Goal: Task Accomplishment & Management: Complete application form

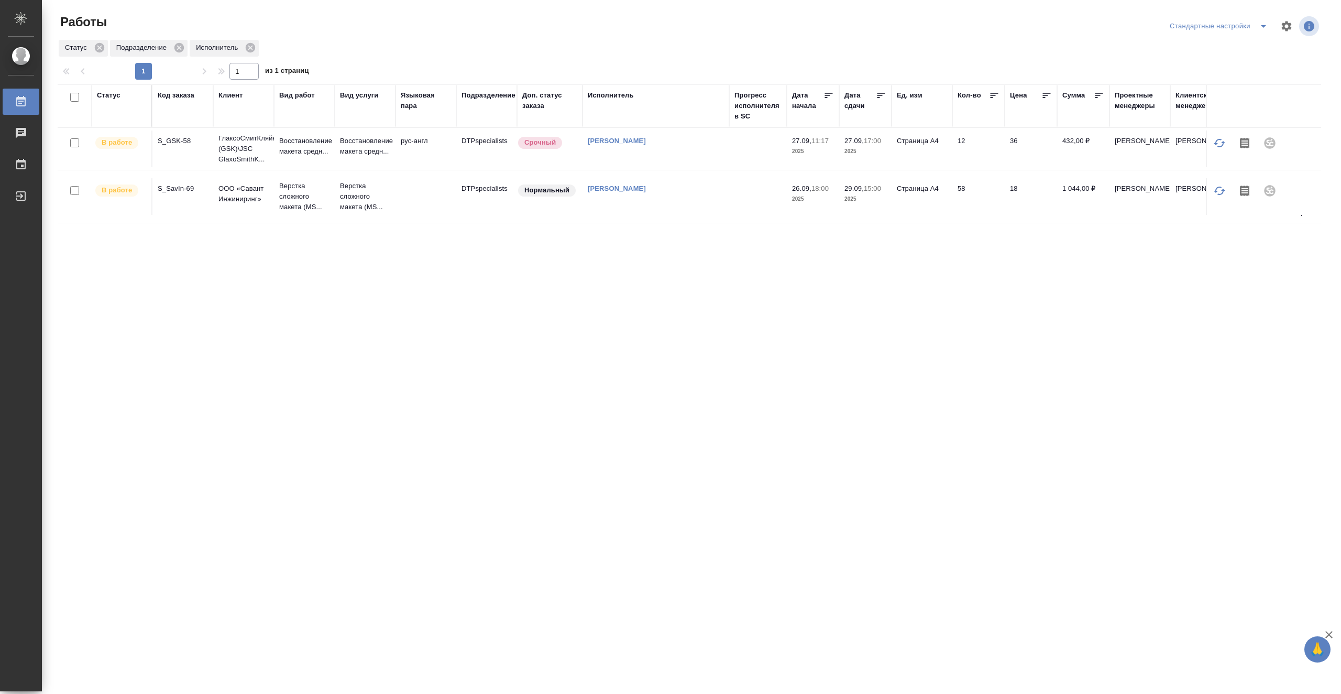
click at [748, 151] on td at bounding box center [758, 148] width 58 height 37
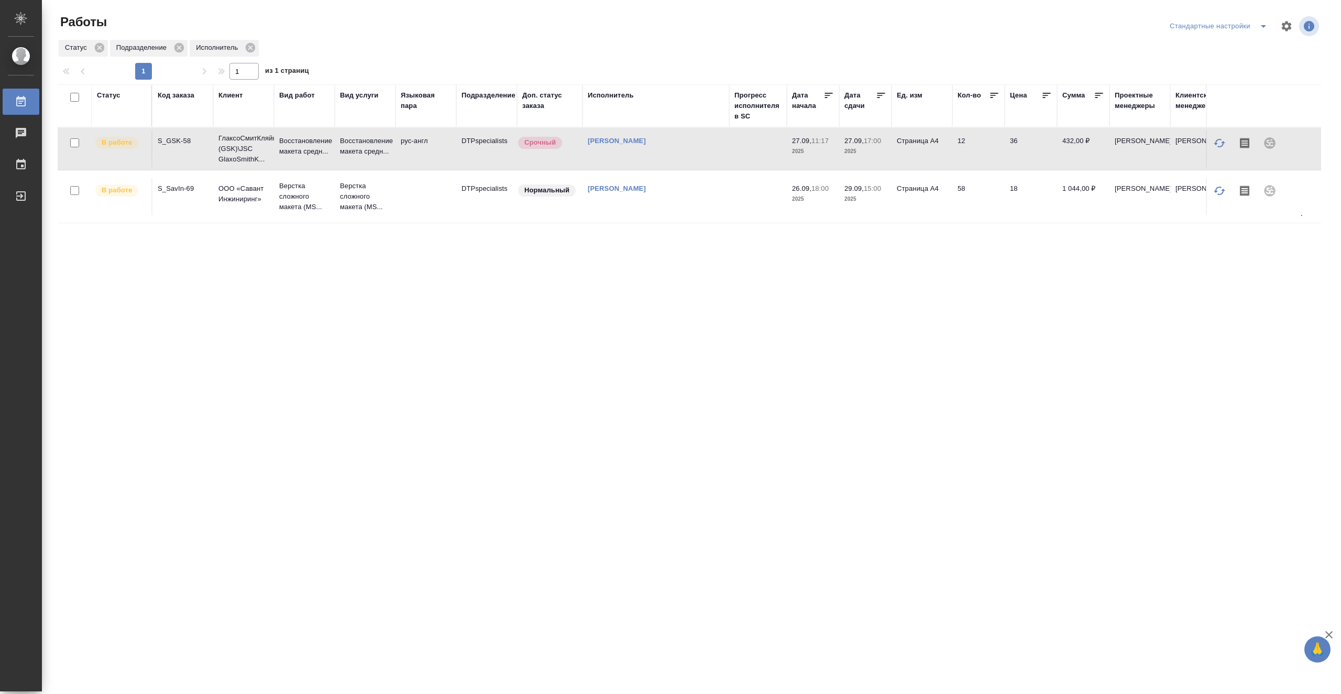
click at [748, 151] on td at bounding box center [758, 148] width 58 height 37
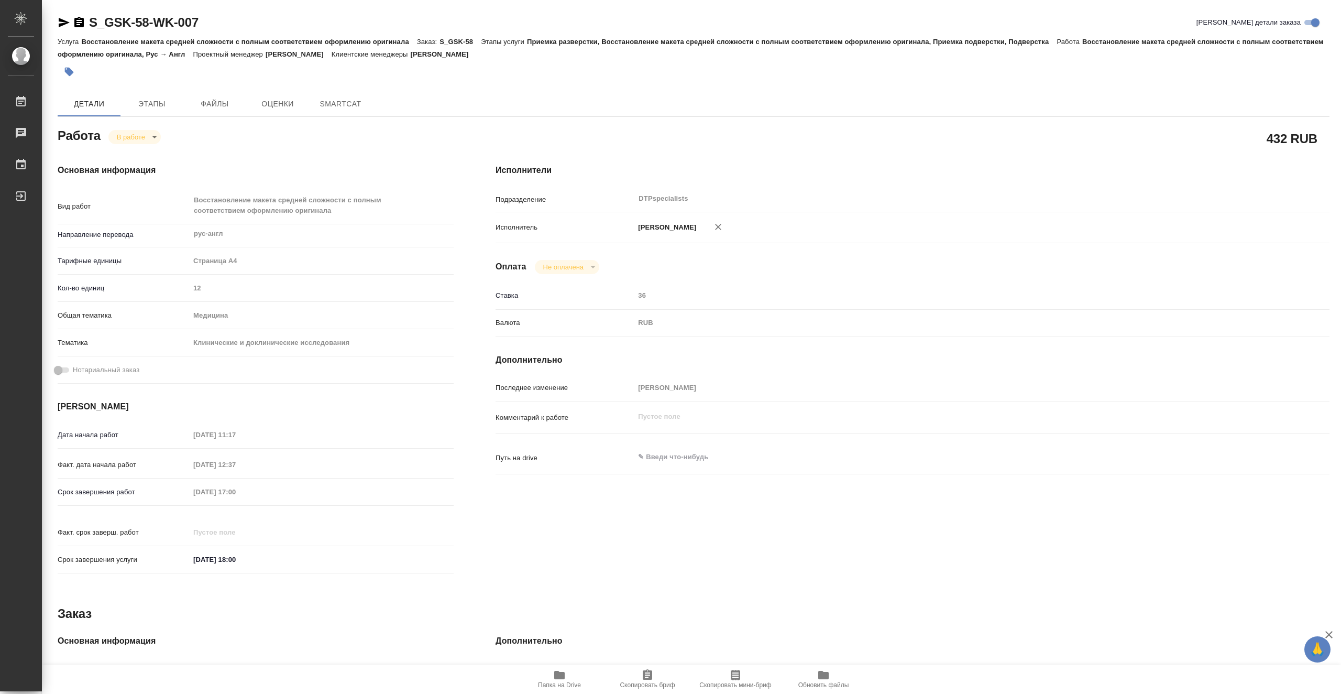
type textarea "x"
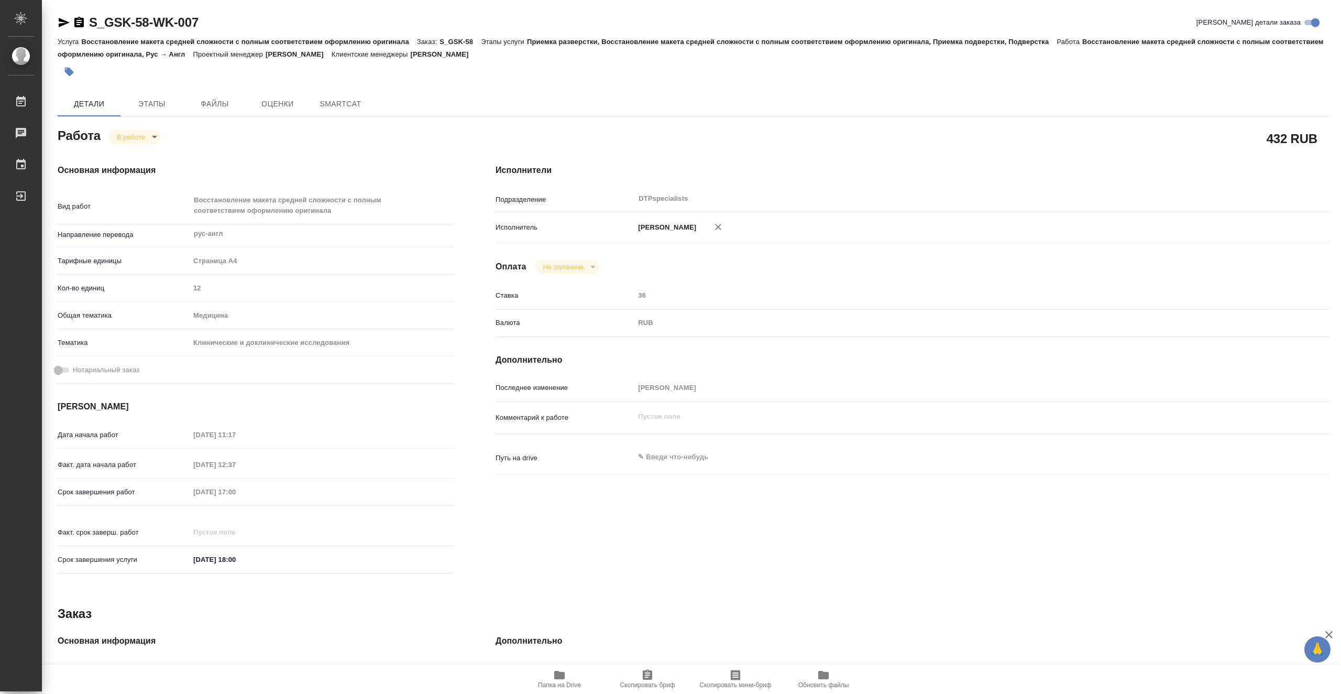
type textarea "x"
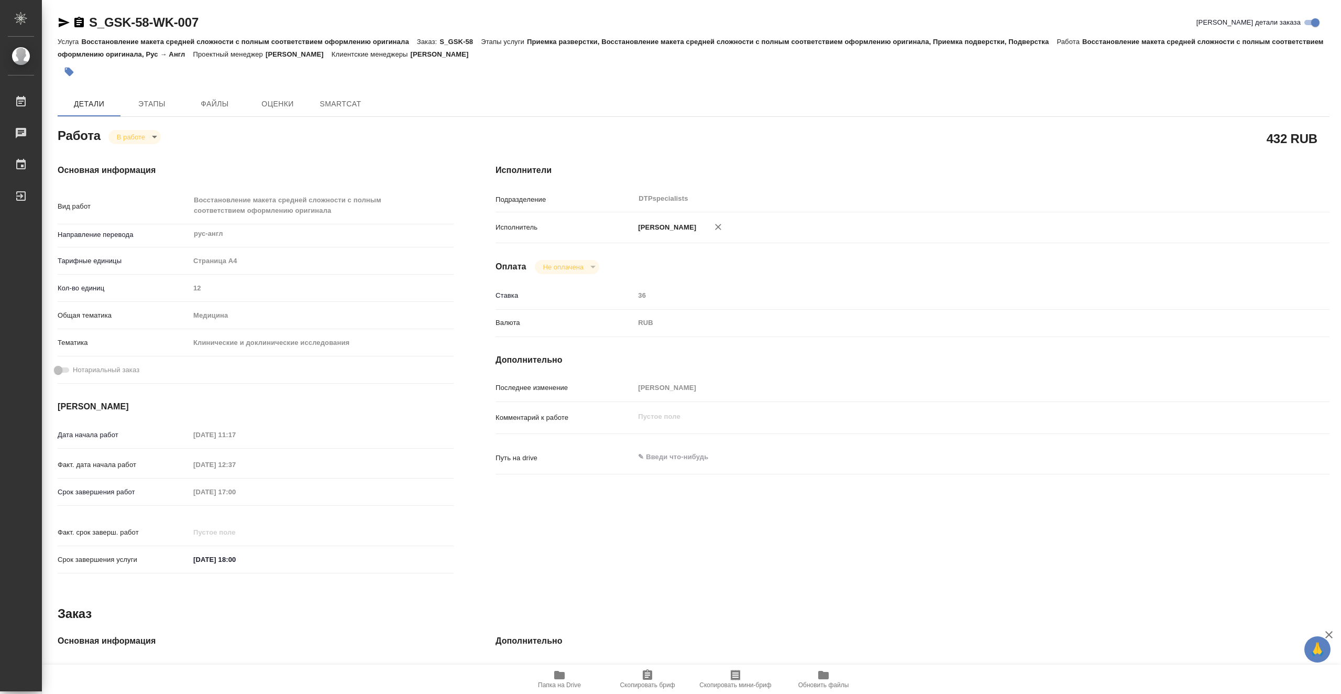
type textarea "x"
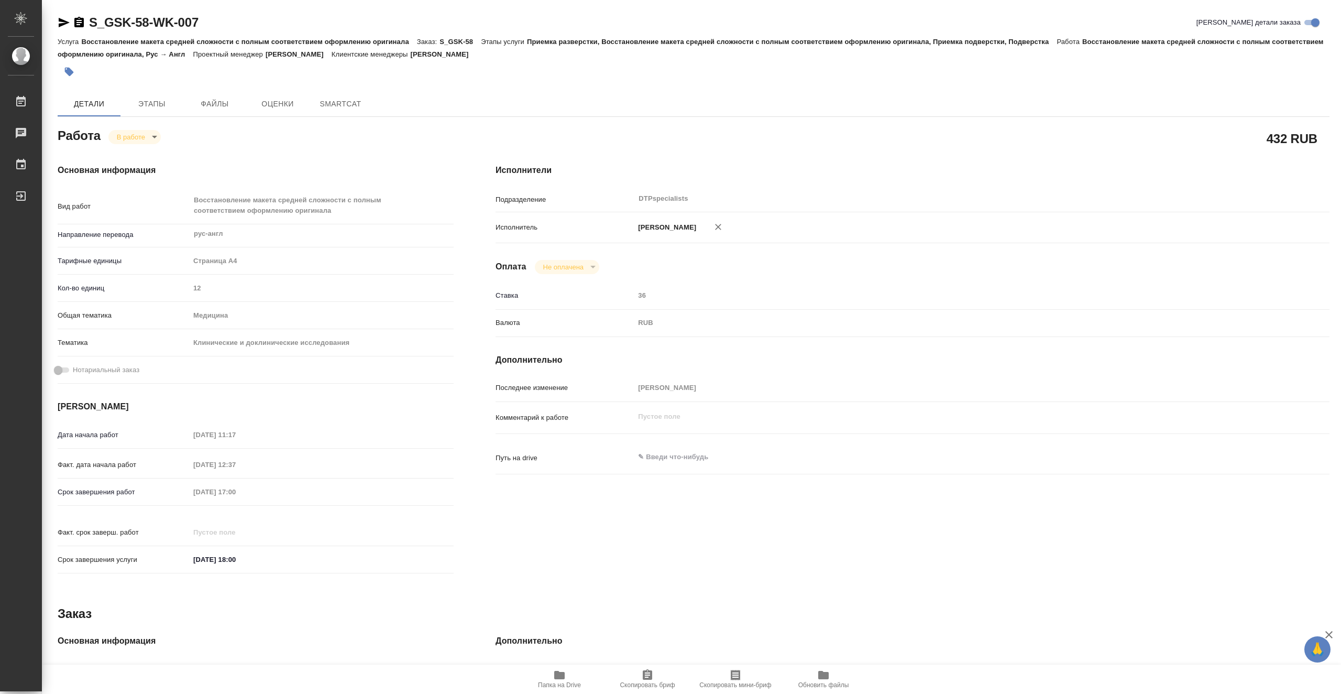
type textarea "x"
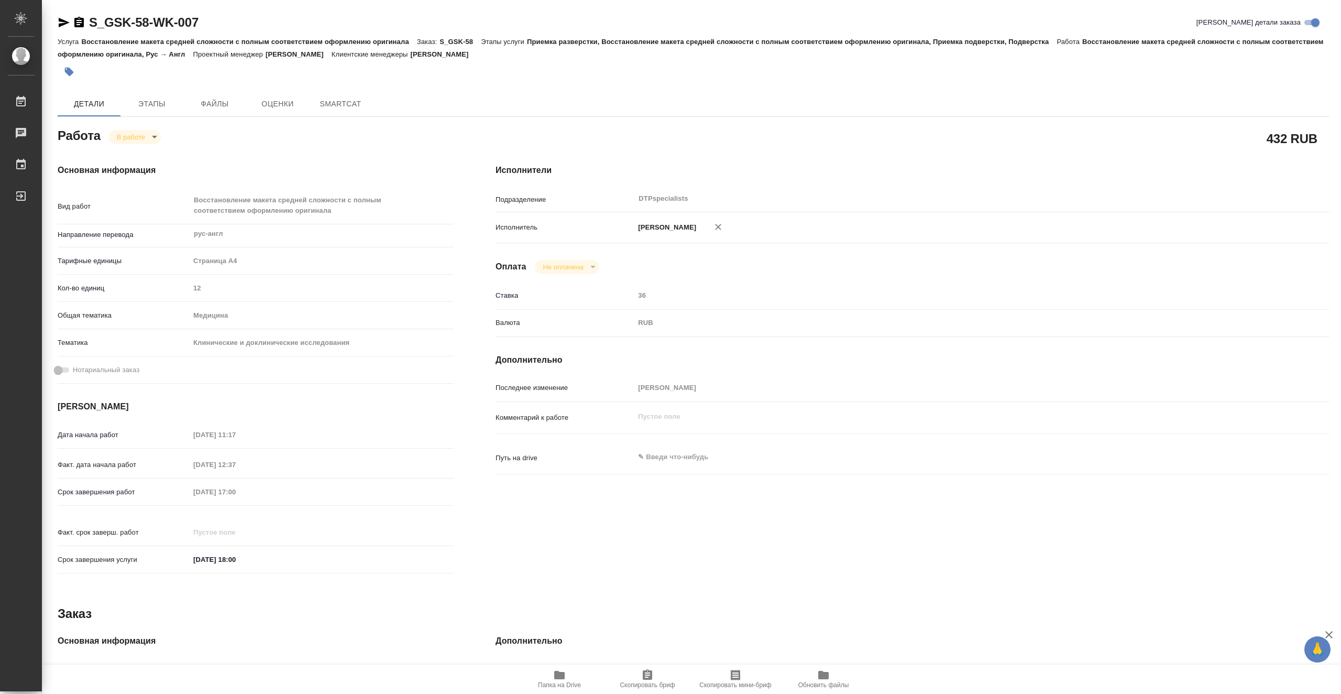
type textarea "x"
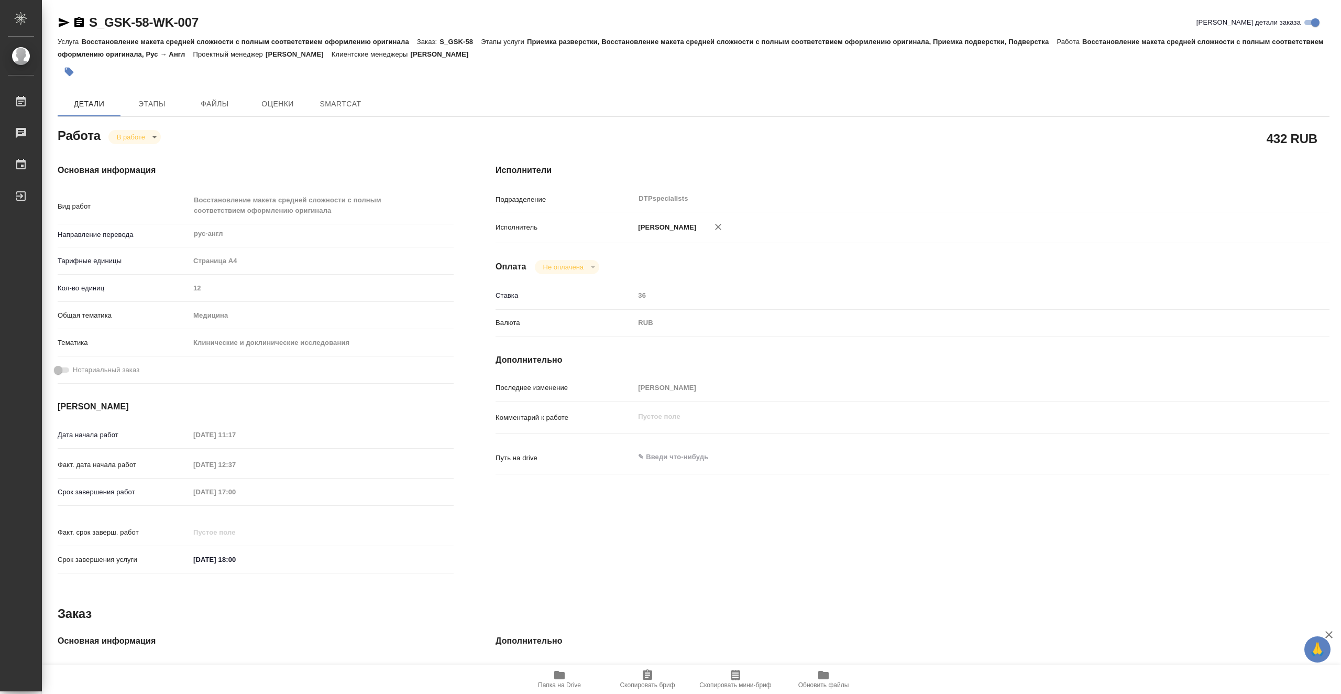
type textarea "x"
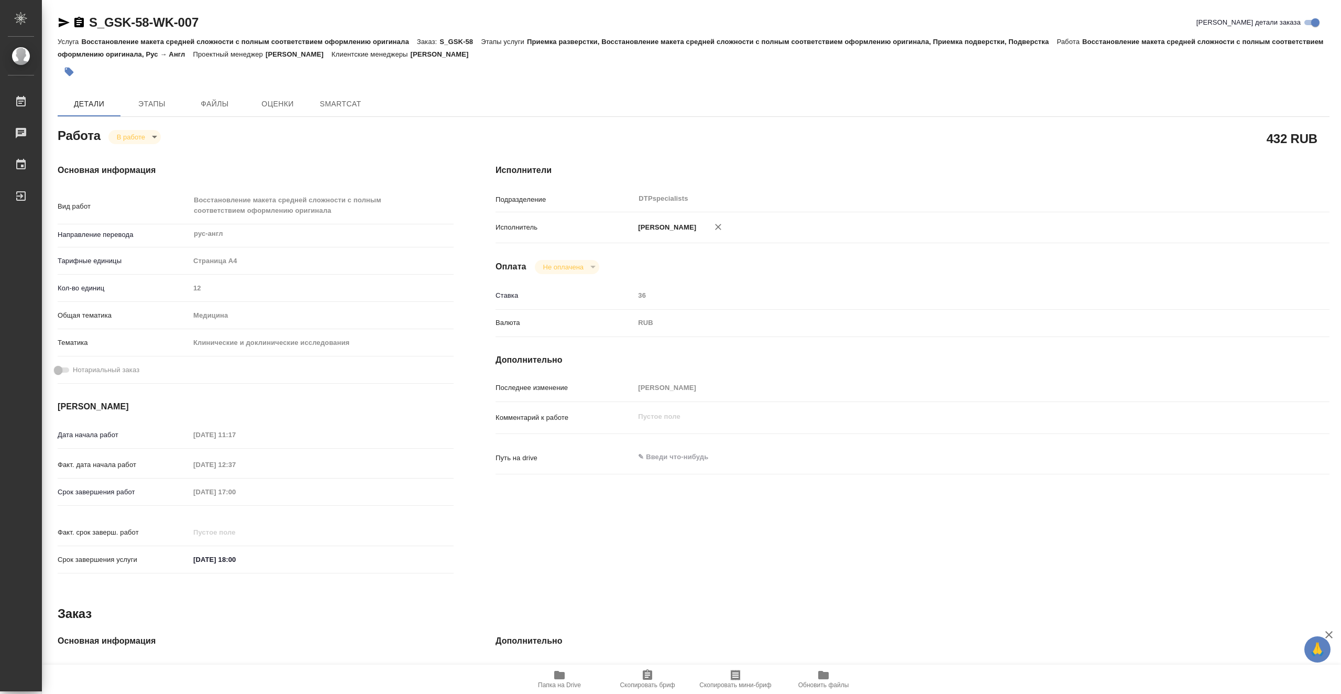
type textarea "x"
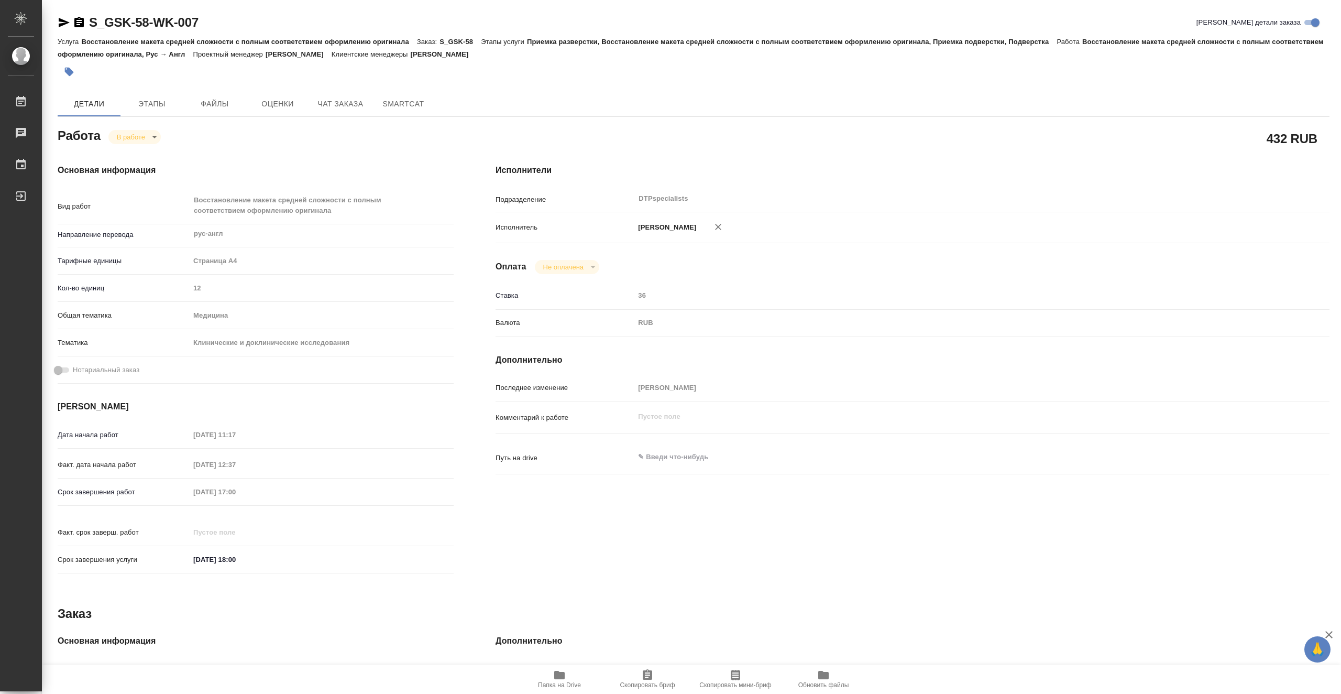
type textarea "x"
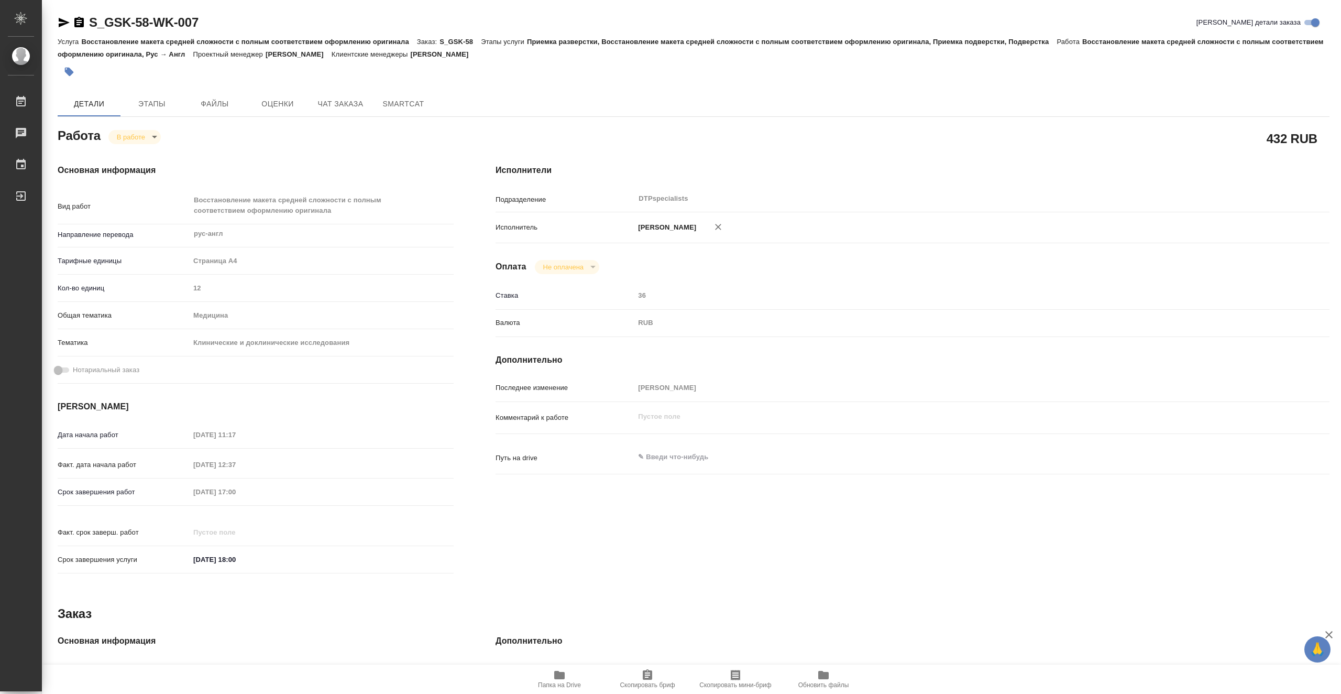
type textarea "x"
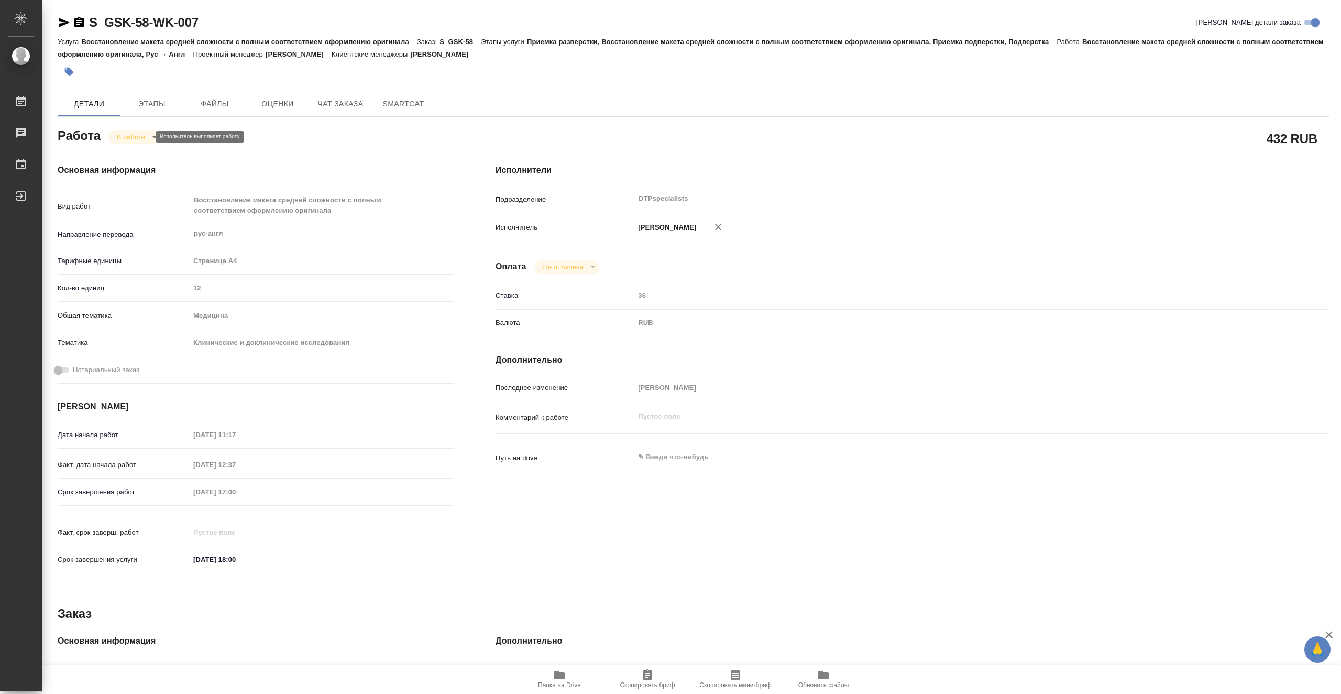
click at [139, 134] on body "🙏 .cls-1 fill:#fff; AWATERA Vasiutchenko Aleksandr Работы 0 Чаты График Выйти S…" at bounding box center [670, 347] width 1341 height 694
click at [161, 151] on li "Выполнен" at bounding box center [142, 155] width 69 height 18
type textarea "x"
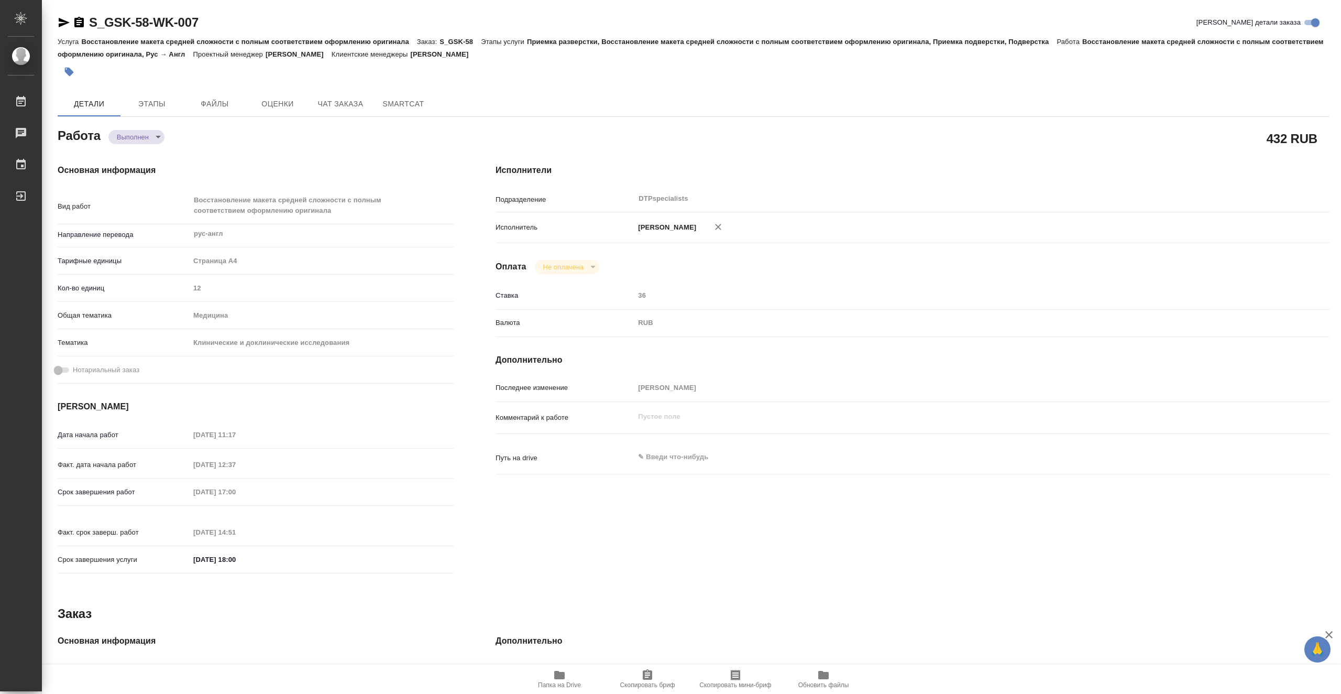
type textarea "x"
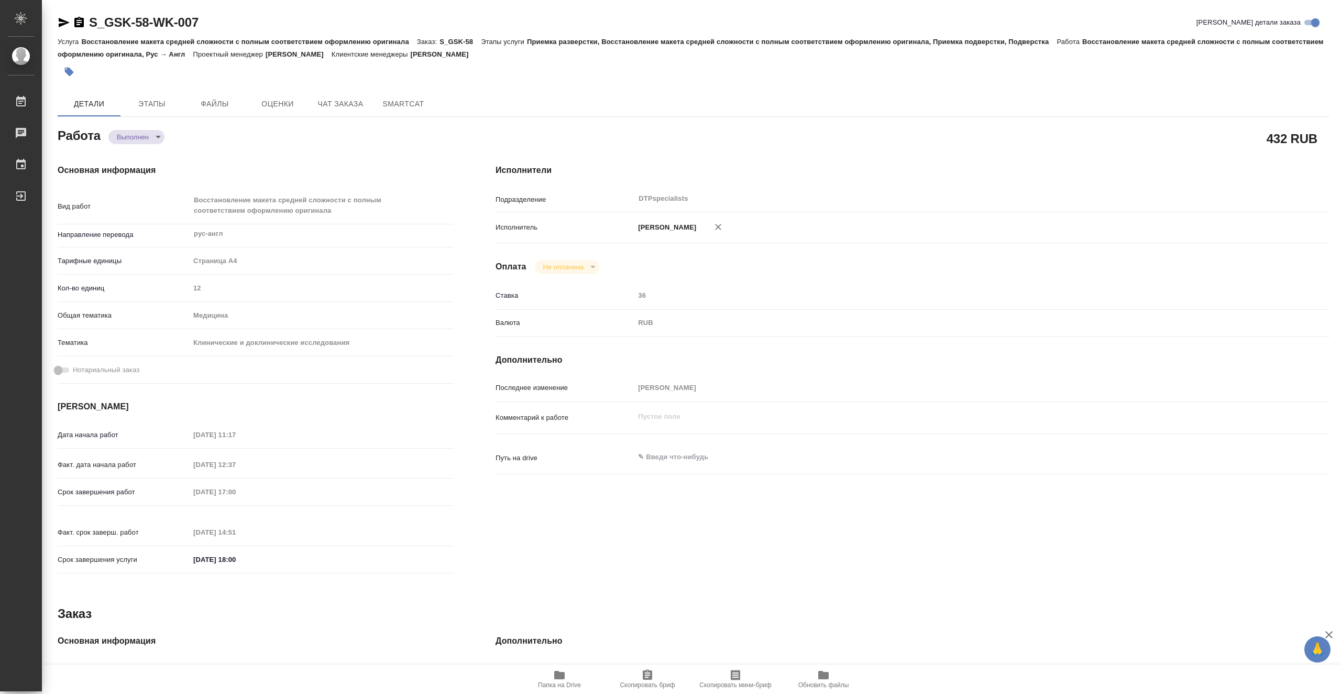
type textarea "x"
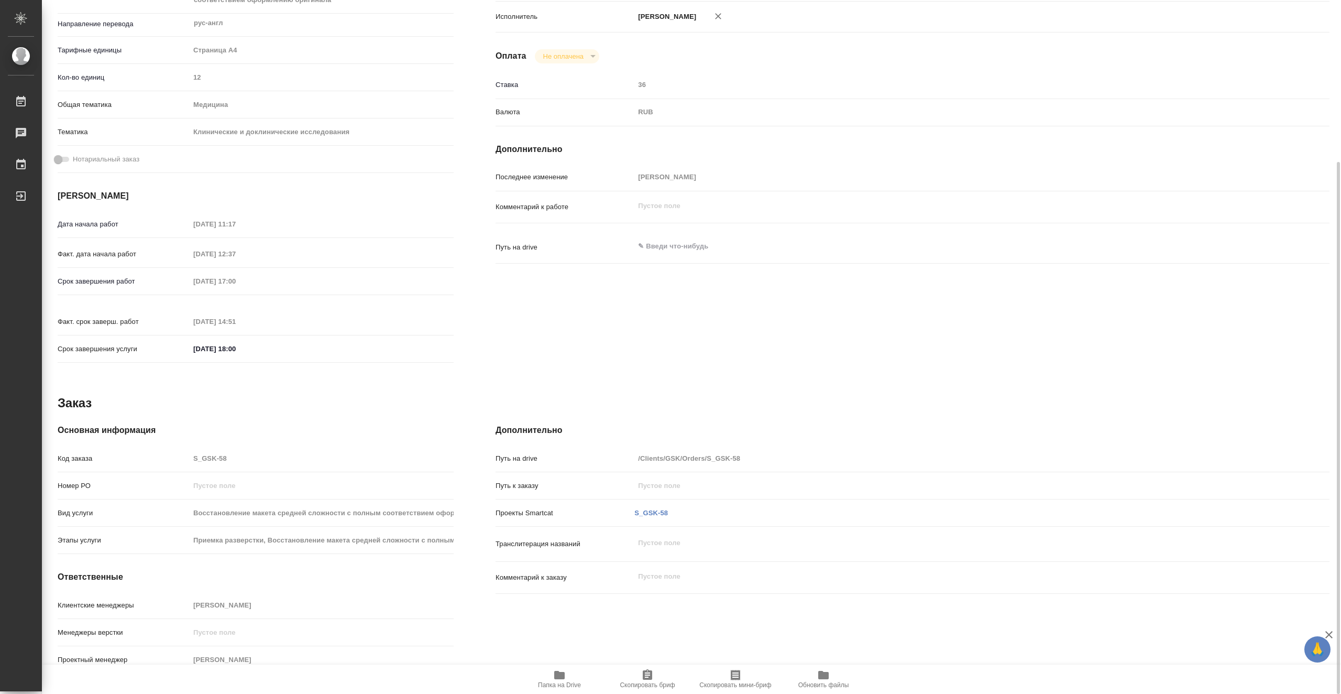
type textarea "x"
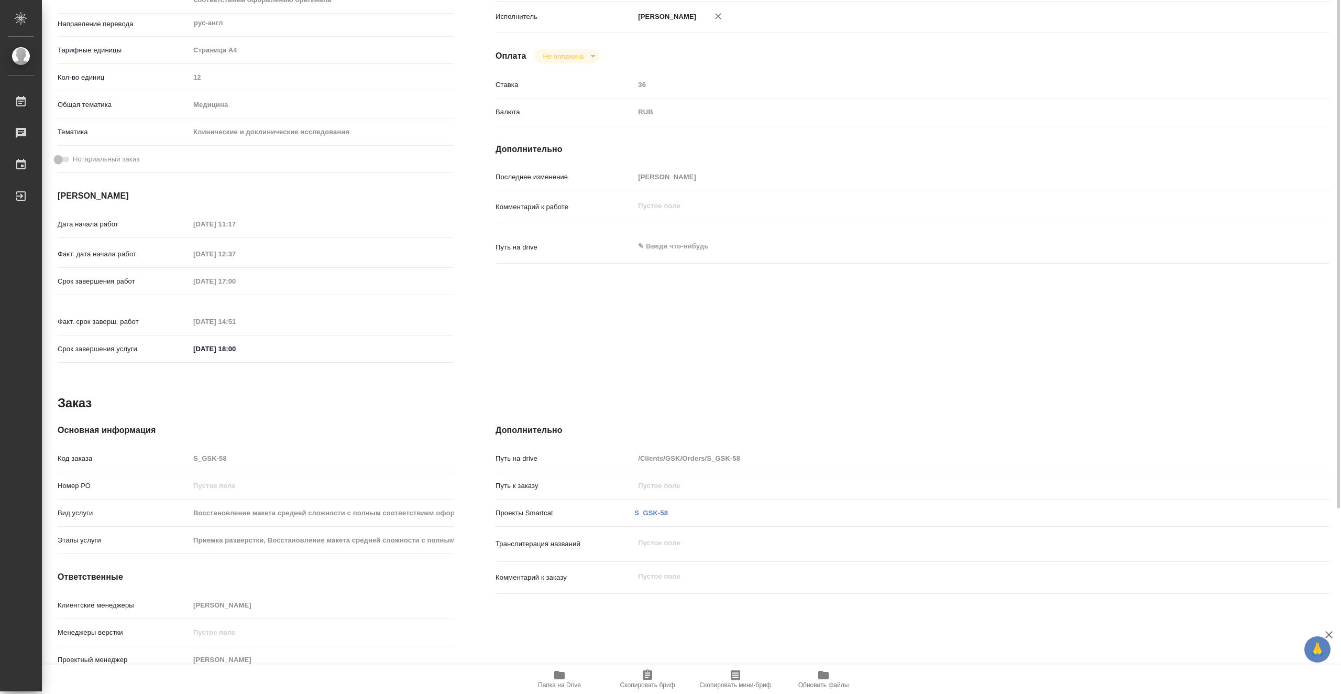
scroll to position [53, 0]
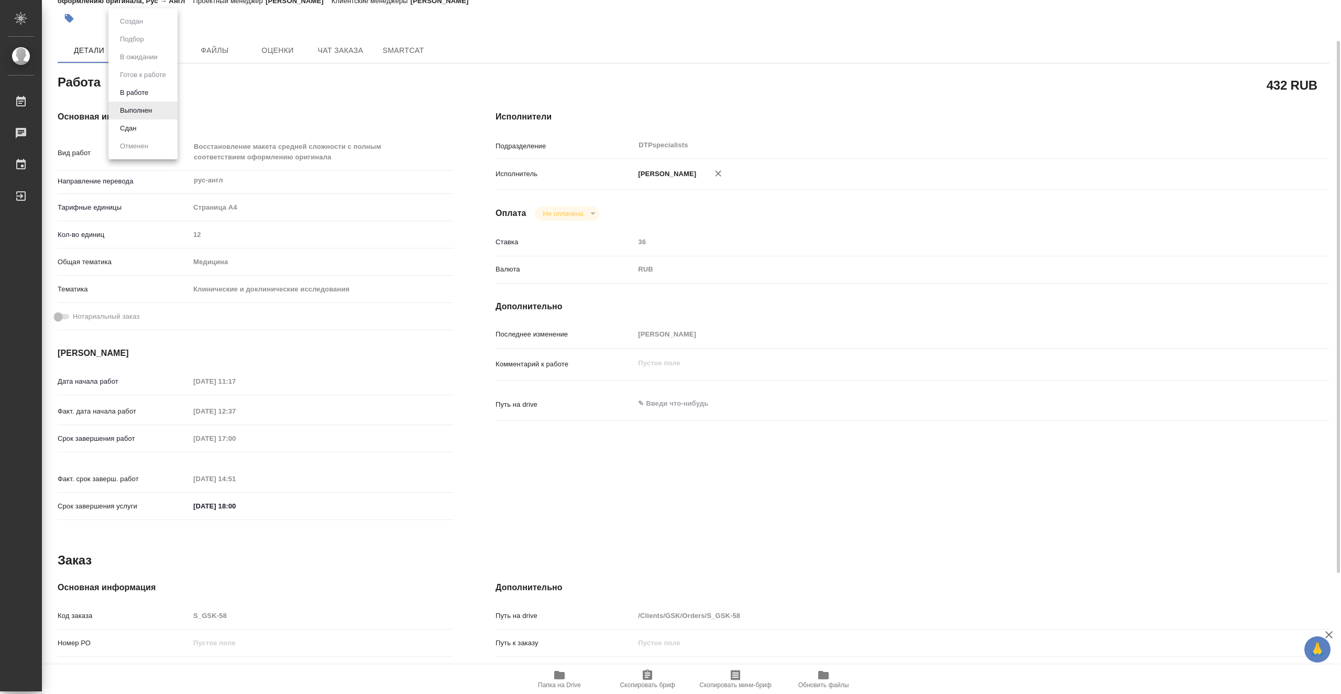
click at [150, 85] on body "🙏 .cls-1 fill:#fff; AWATERA Vasiutchenko Aleksandr Работы 0 Чаты График Выйти S…" at bounding box center [670, 347] width 1341 height 694
drag, startPoint x: 135, startPoint y: 126, endPoint x: 149, endPoint y: 125, distance: 14.8
click at [135, 126] on button "Сдан" at bounding box center [128, 129] width 23 height 12
type textarea "x"
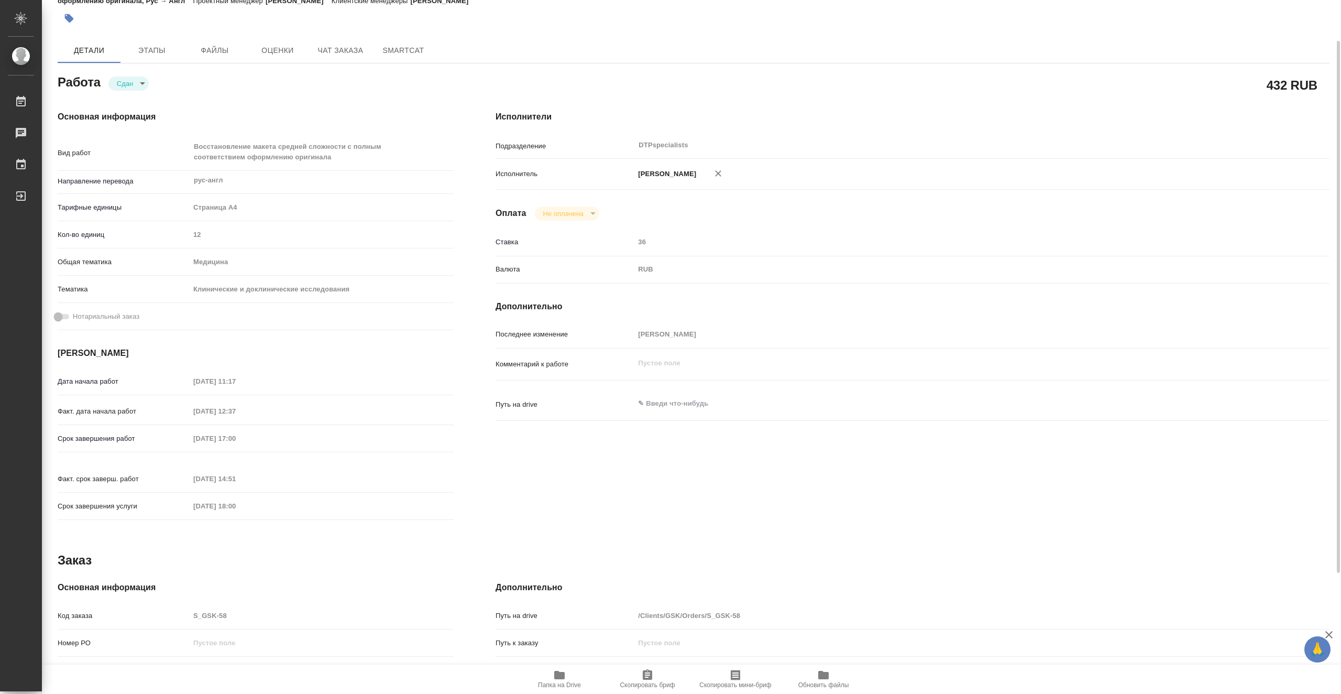
type textarea "x"
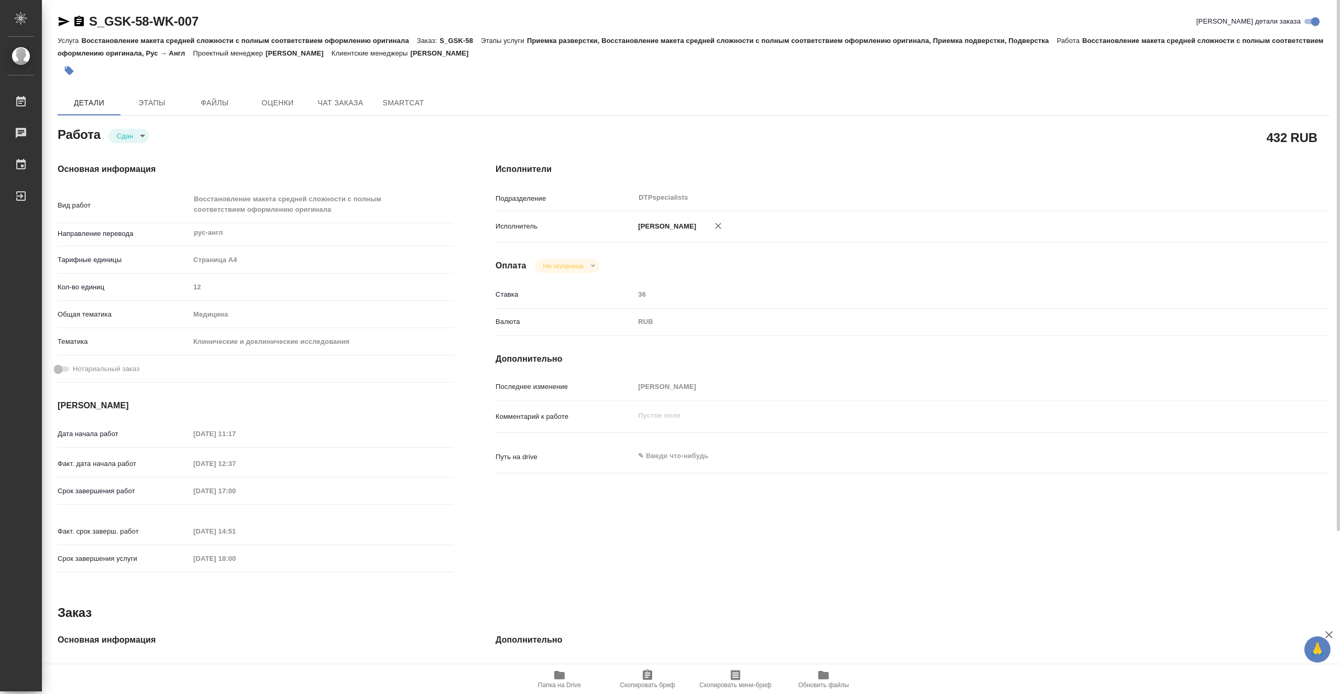
scroll to position [0, 0]
